Goal: Find specific page/section: Find specific page/section

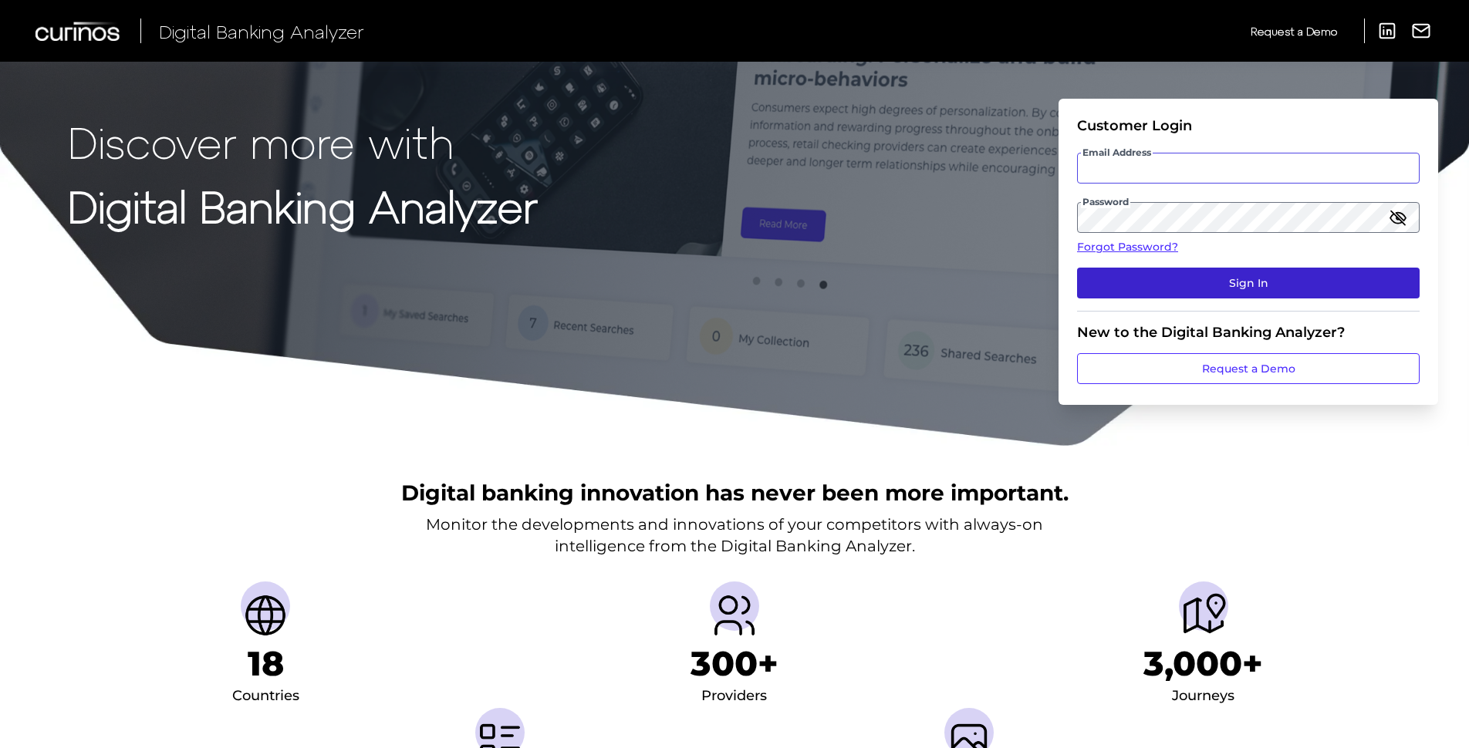
type input "[PERSON_NAME][EMAIL_ADDRESS][PERSON_NAME][DOMAIN_NAME]"
click at [1232, 285] on button "Sign In" at bounding box center [1248, 283] width 342 height 31
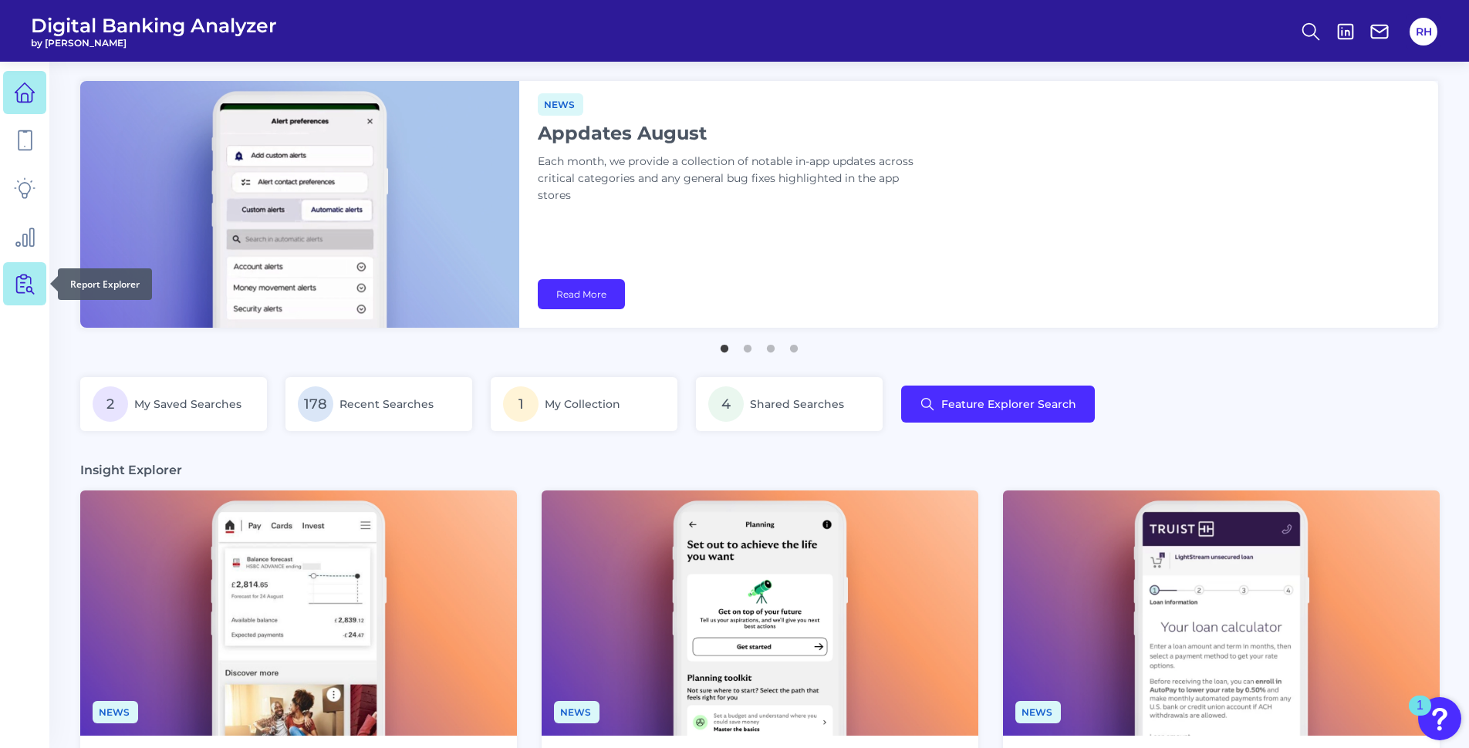
click at [14, 276] on icon at bounding box center [25, 284] width 22 height 22
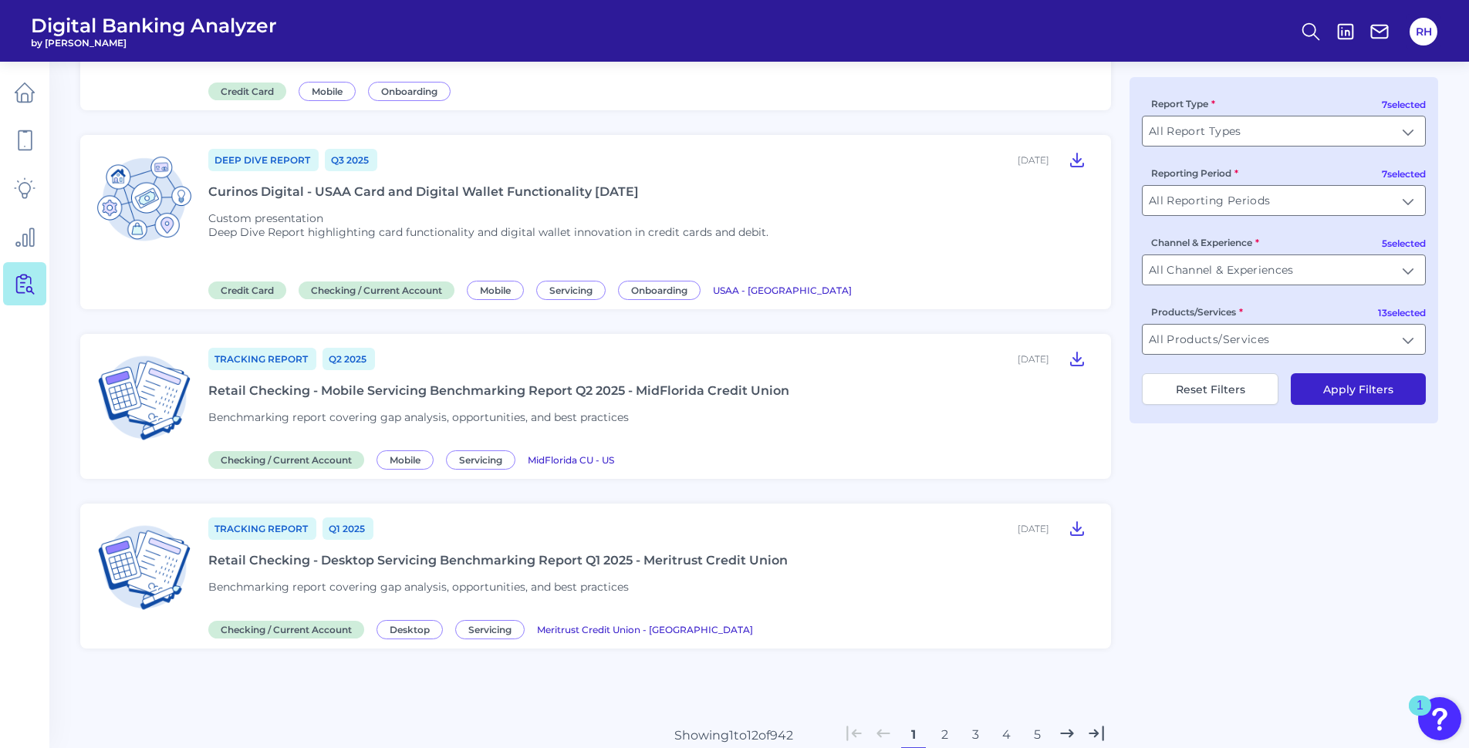
scroll to position [1820, 0]
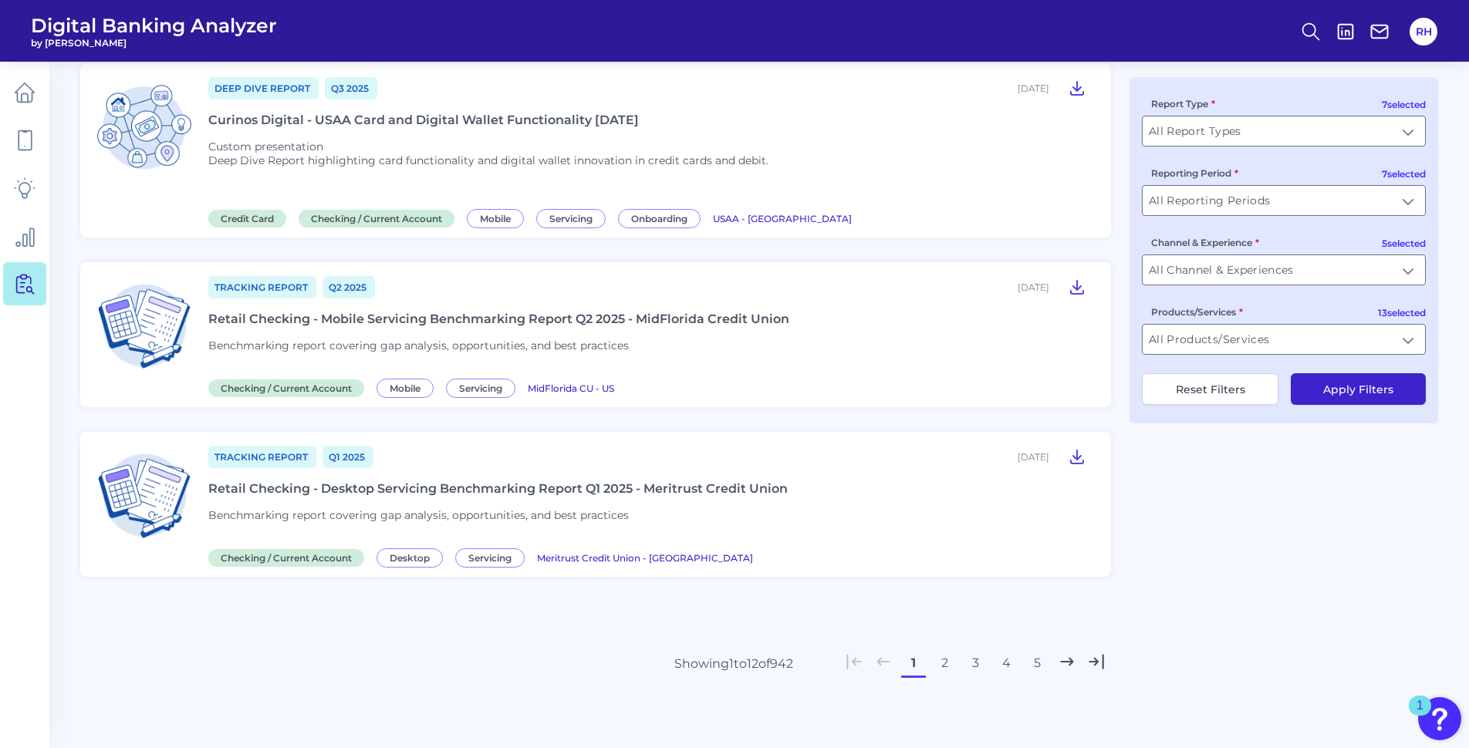
click at [1011, 663] on button "4" at bounding box center [1006, 663] width 25 height 25
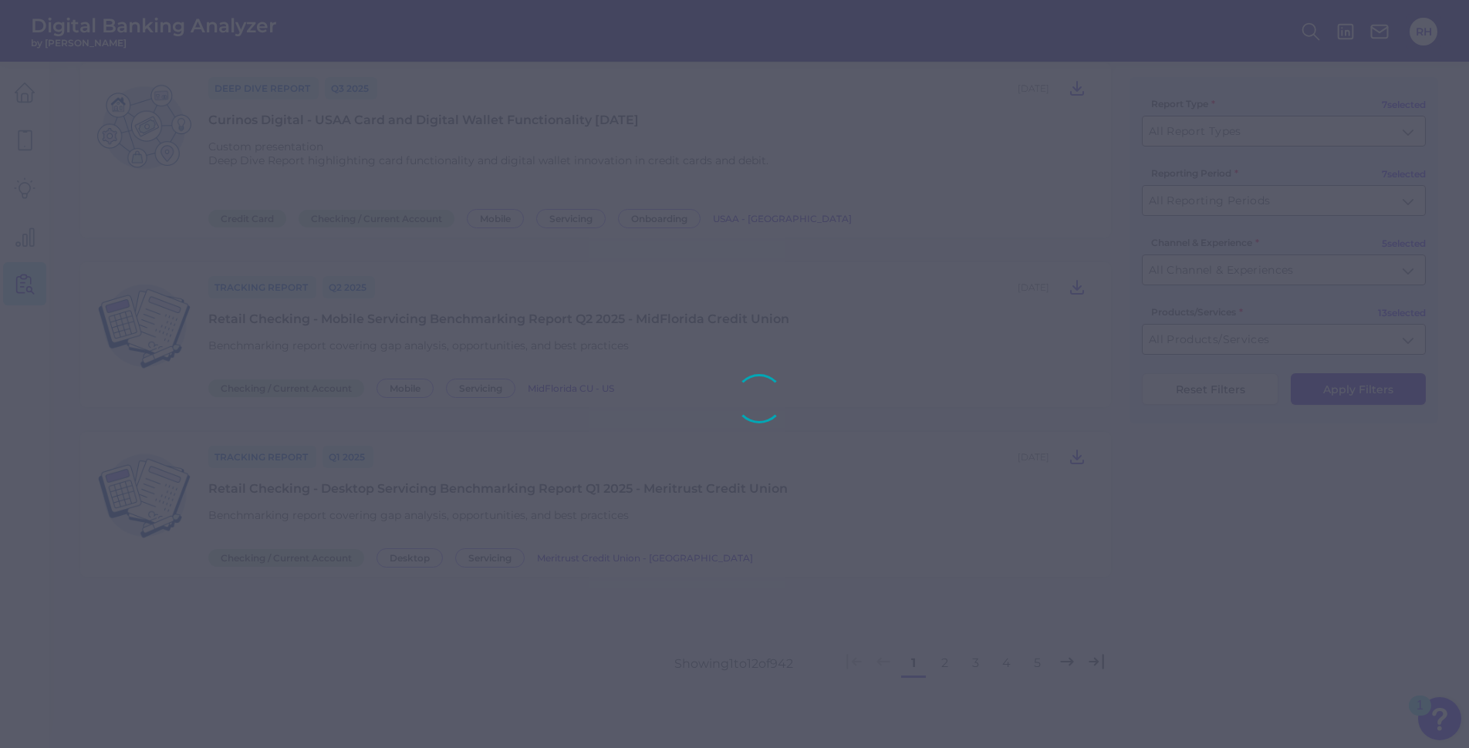
scroll to position [1823, 0]
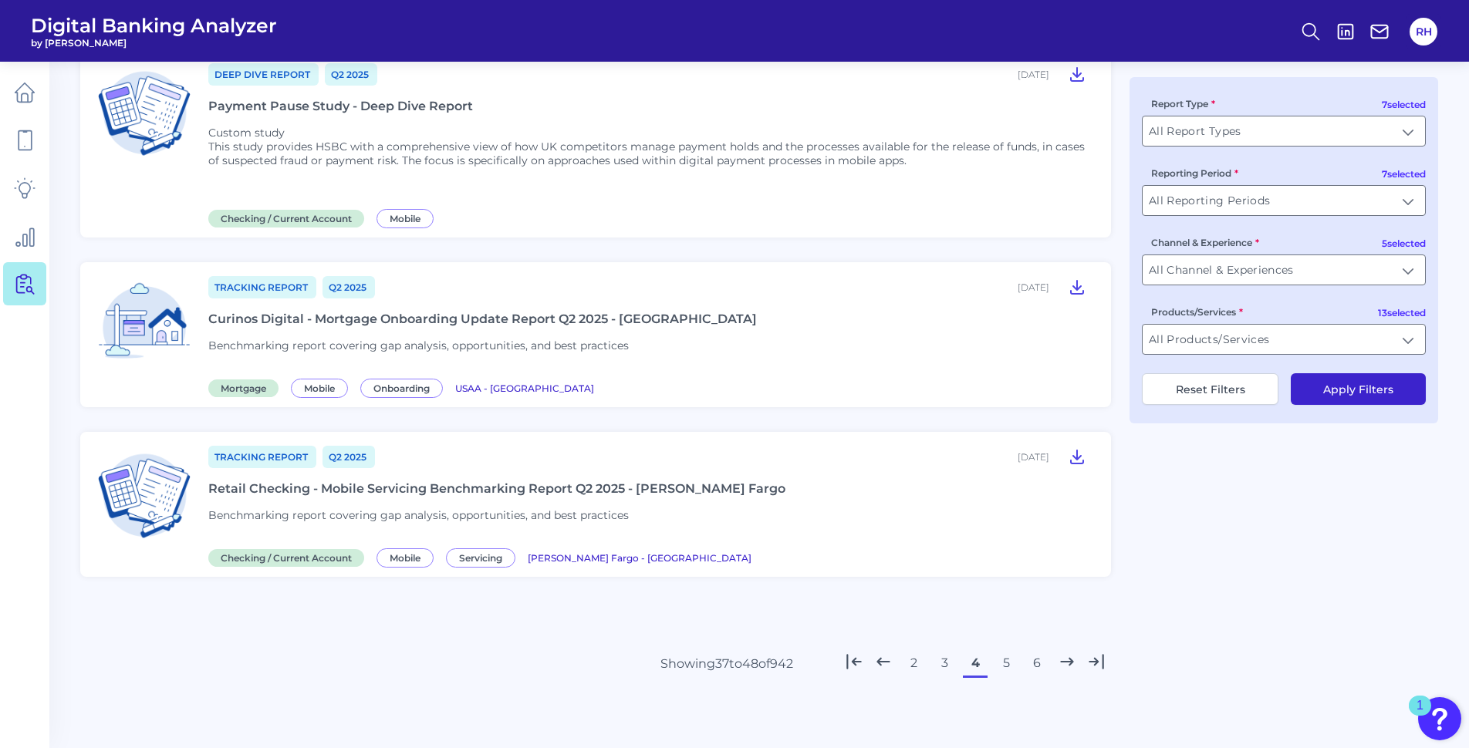
click at [1009, 666] on button "5" at bounding box center [1006, 663] width 25 height 25
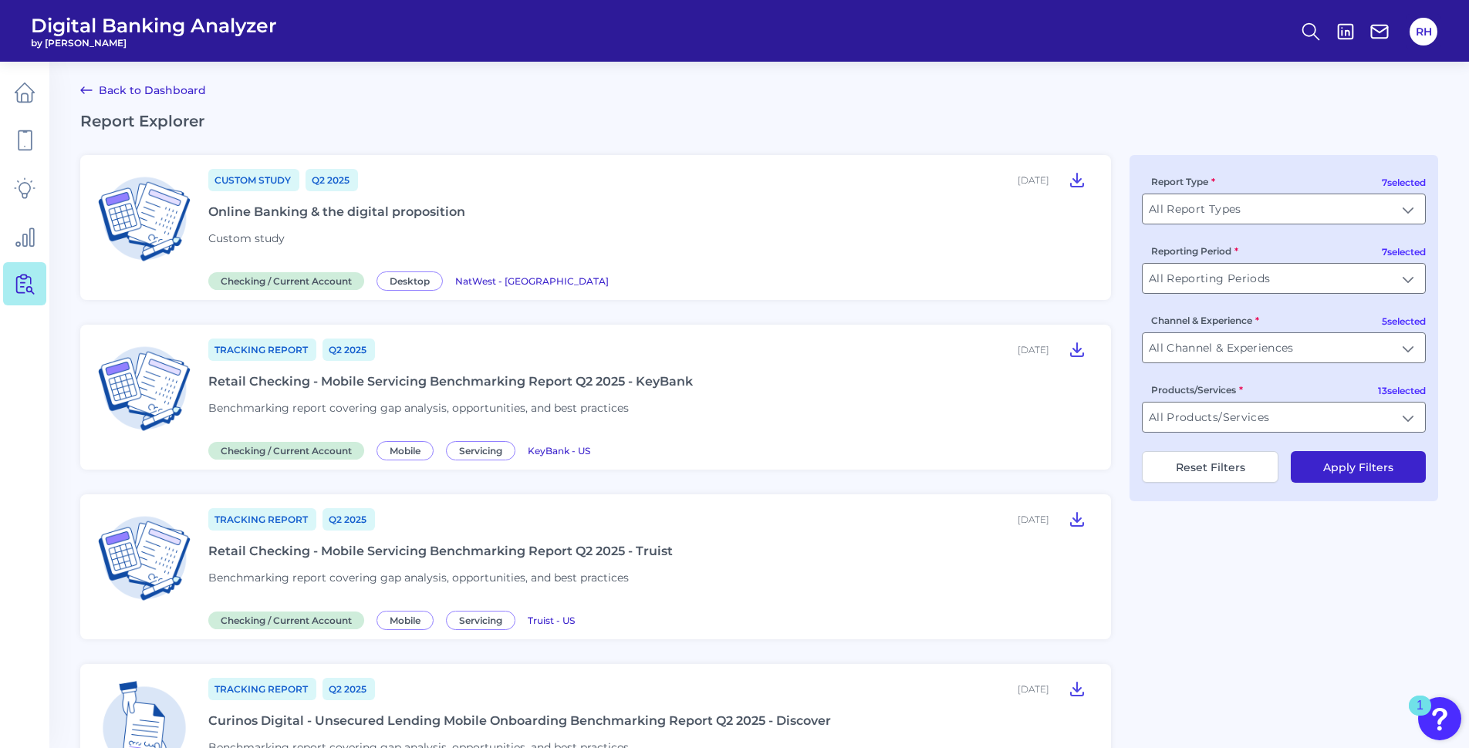
scroll to position [0, 0]
click at [1078, 180] on icon at bounding box center [1077, 180] width 12 height 13
